Goal: Information Seeking & Learning: Learn about a topic

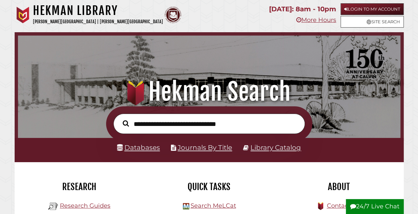
scroll to position [117, 0]
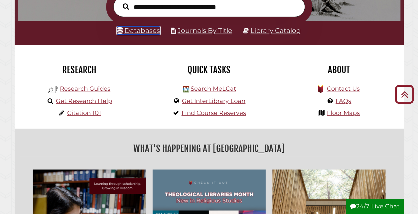
click at [146, 33] on link "Databases" at bounding box center [138, 31] width 43 height 8
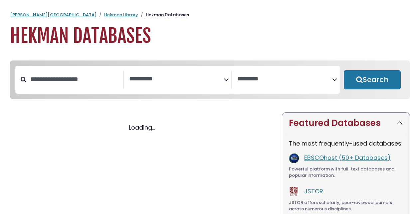
select select "Database Subject Filter"
select select "Database Vendors Filter"
select select "Database Subject Filter"
select select "Database Vendors Filter"
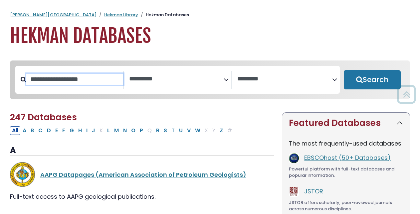
click at [83, 75] on input "Search database by title or keyword" at bounding box center [74, 79] width 97 height 11
type input "****"
click at [344, 70] on button "Search" at bounding box center [372, 79] width 57 height 19
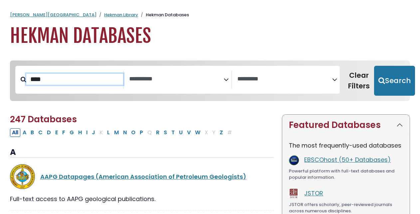
select select "Database Subject Filter"
select select "Database Vendors Filter"
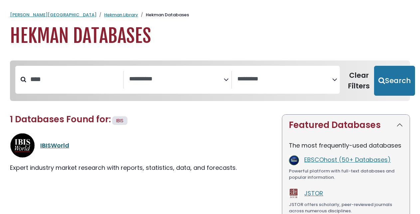
click at [58, 144] on link "IBISWorld" at bounding box center [54, 145] width 29 height 8
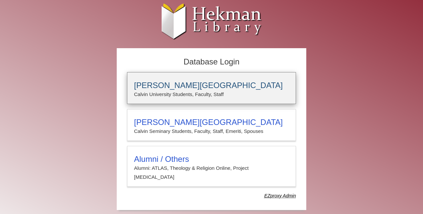
type input "**********"
click at [176, 96] on p "Calvin University Students, Faculty, Staff" at bounding box center [211, 94] width 155 height 9
